Goal: Information Seeking & Learning: Learn about a topic

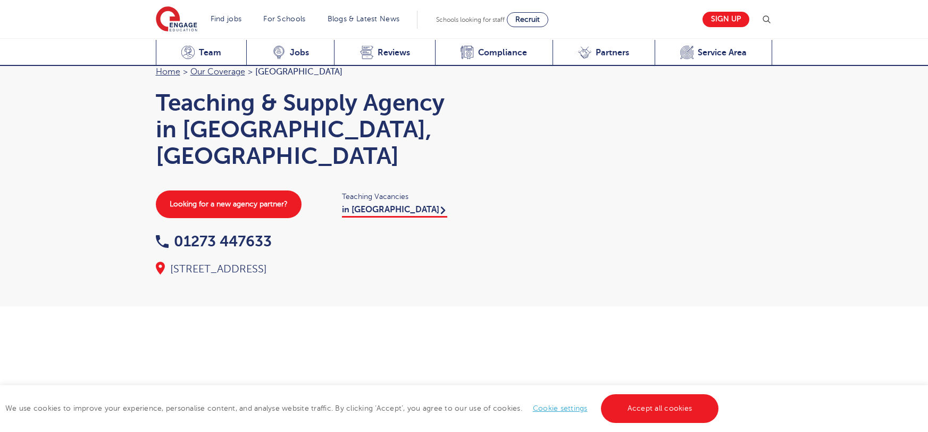
scroll to position [1075, 0]
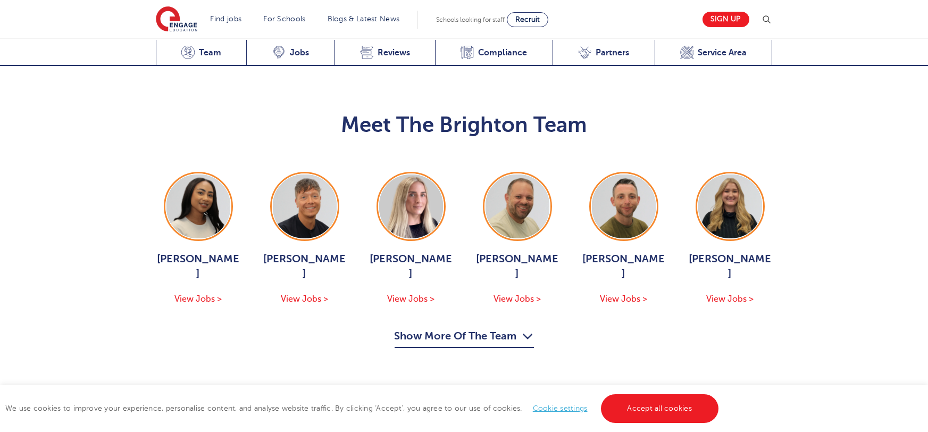
click at [430, 328] on button "Show More Of The Team" at bounding box center [464, 338] width 139 height 20
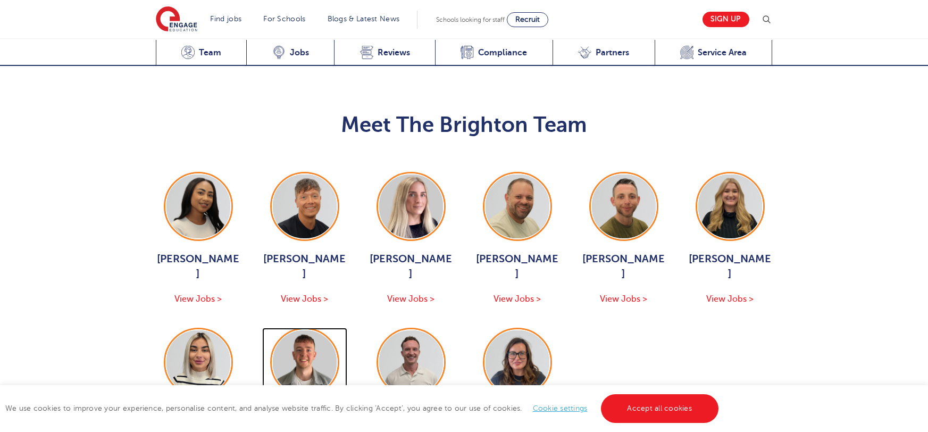
click at [289, 330] on img at bounding box center [305, 362] width 64 height 64
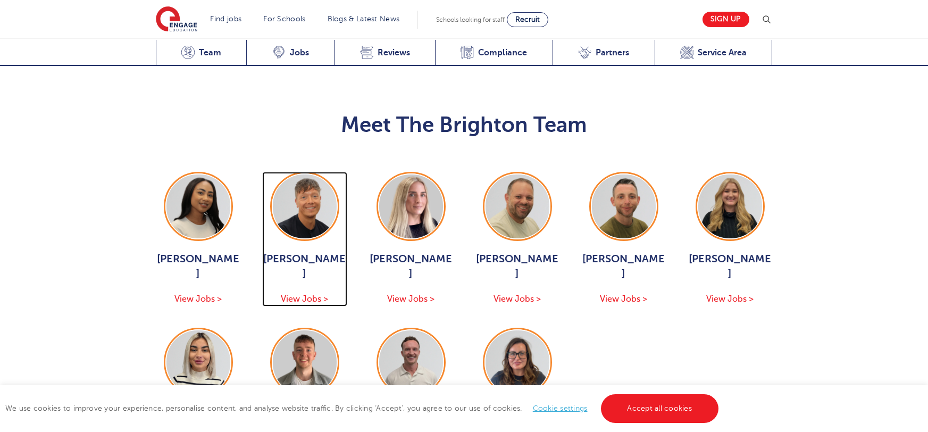
click at [319, 252] on span "Aaron Blackwell" at bounding box center [304, 267] width 85 height 30
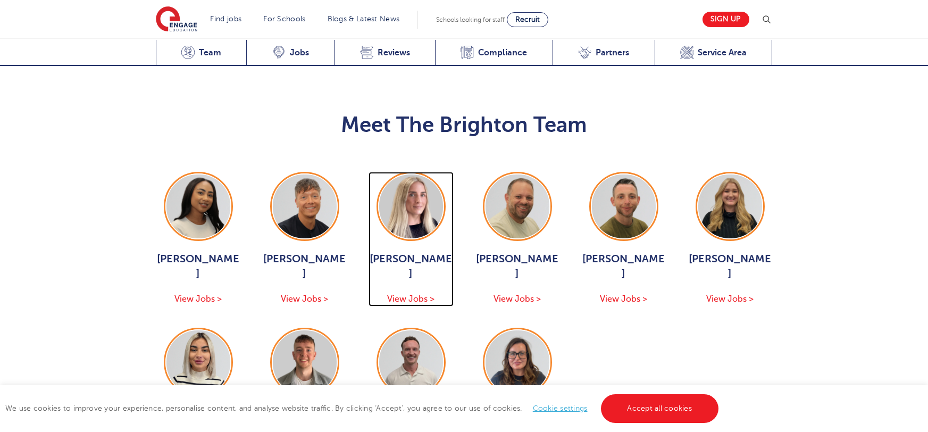
click at [392, 252] on span "Megan Parsons" at bounding box center [411, 267] width 85 height 30
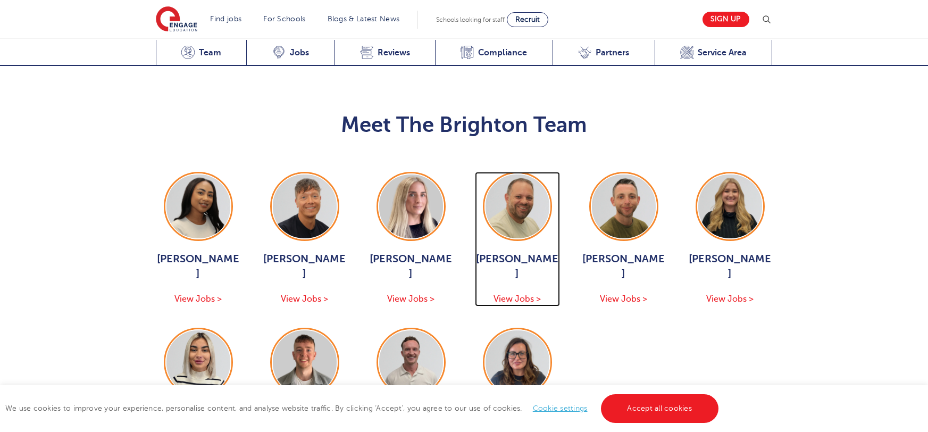
click at [521, 252] on span "Paul Tricker" at bounding box center [517, 267] width 85 height 30
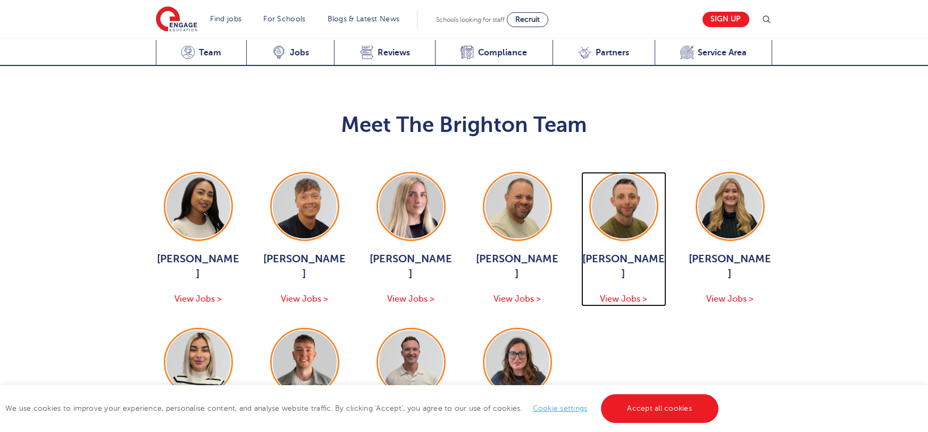
click at [615, 252] on span "[PERSON_NAME]" at bounding box center [623, 267] width 85 height 30
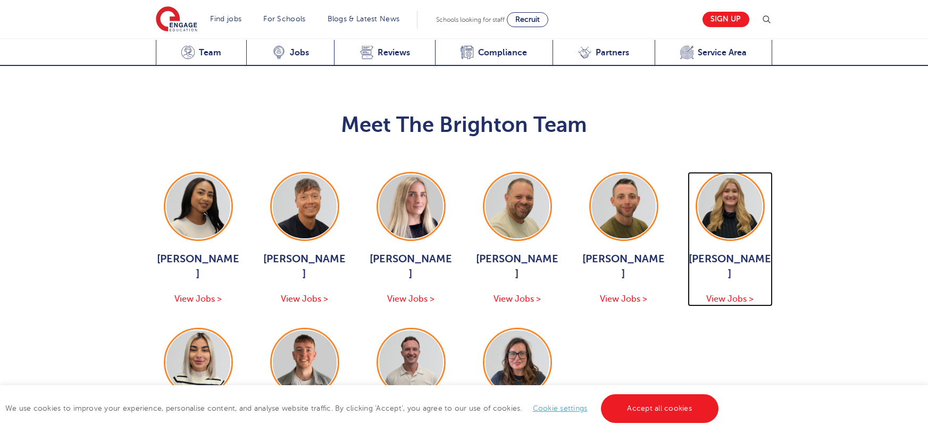
click at [715, 252] on span "Gemma White" at bounding box center [730, 267] width 85 height 30
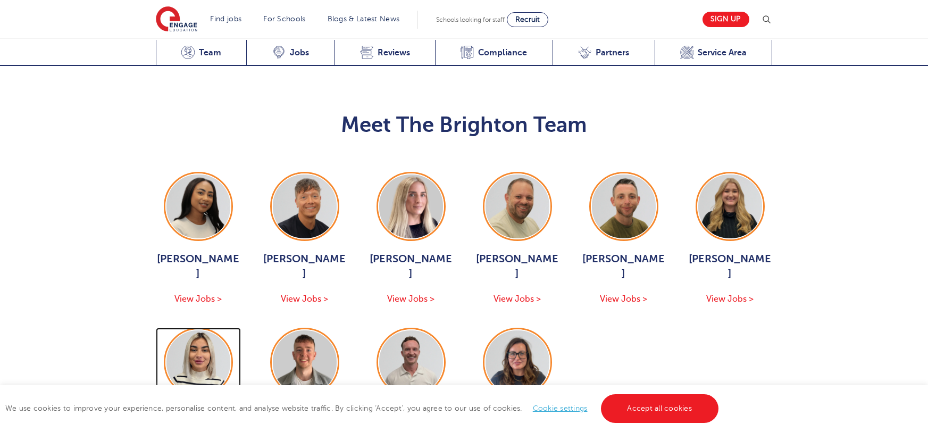
click at [209, 337] on div "Emma Scott View Jobs >" at bounding box center [198, 395] width 85 height 134
click at [416, 330] on img at bounding box center [411, 362] width 64 height 64
click at [512, 341] on div "Amy Morris View Jobs >" at bounding box center [517, 395] width 85 height 134
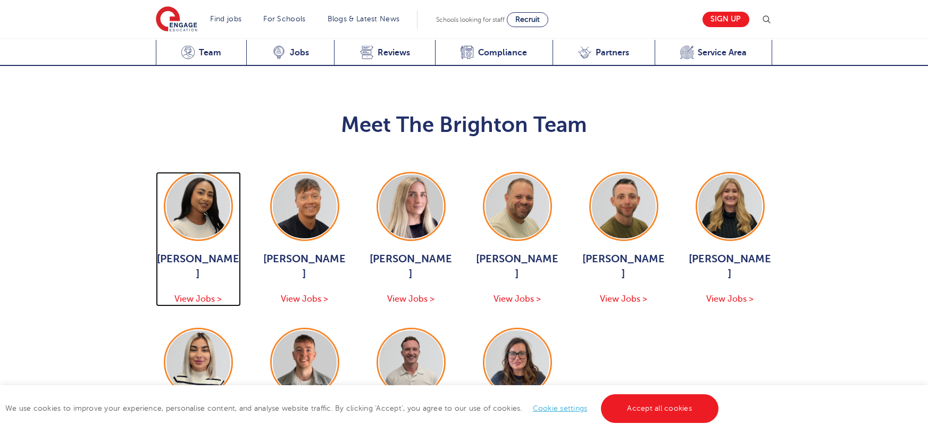
click at [197, 252] on span "[PERSON_NAME]" at bounding box center [198, 267] width 85 height 30
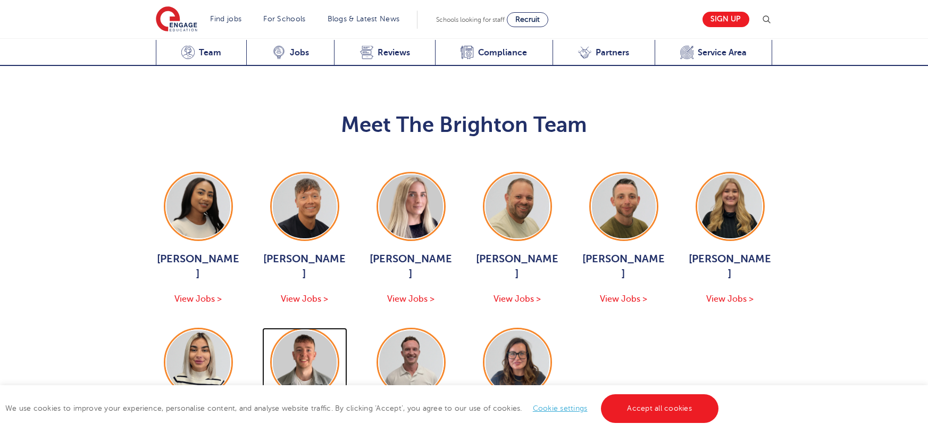
click at [313, 339] on div "Ash Francis View Jobs >" at bounding box center [304, 395] width 85 height 134
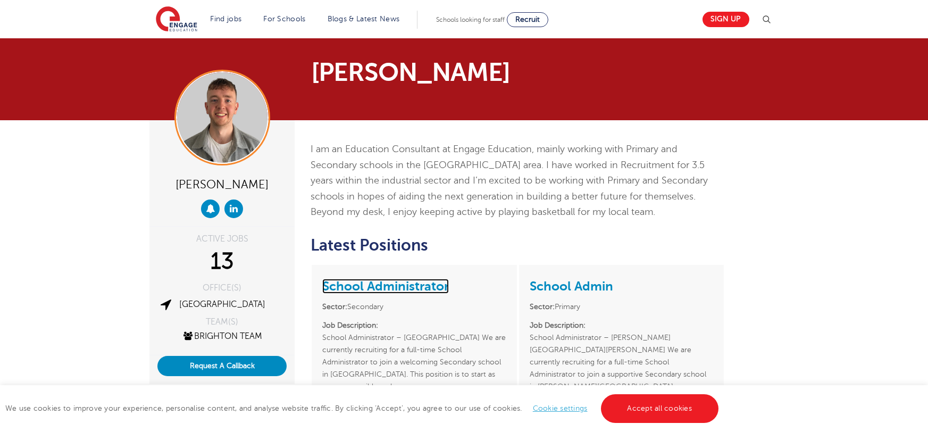
click at [418, 287] on link "School Administrator" at bounding box center [385, 286] width 127 height 15
